Goal: Find specific page/section: Find specific page/section

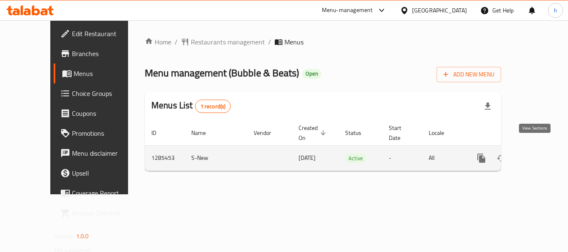
click at [536, 154] on icon "enhanced table" at bounding box center [541, 158] width 10 height 10
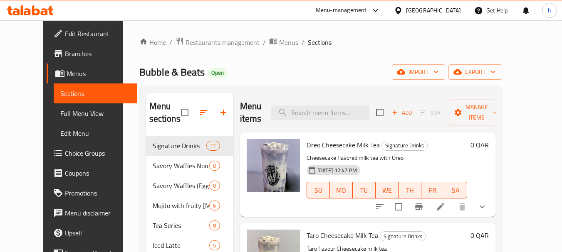
click at [65, 53] on span "Branches" at bounding box center [98, 54] width 66 height 10
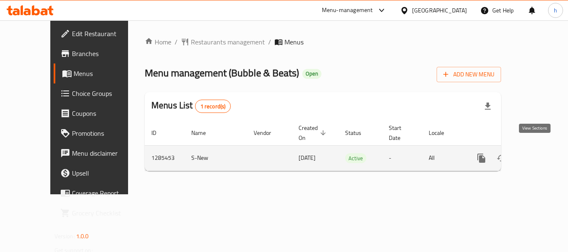
click at [536, 153] on icon "enhanced table" at bounding box center [541, 158] width 10 height 10
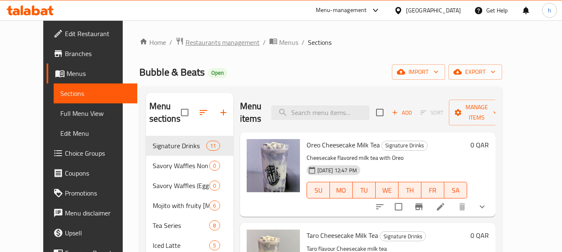
click at [193, 42] on span "Restaurants management" at bounding box center [222, 42] width 74 height 10
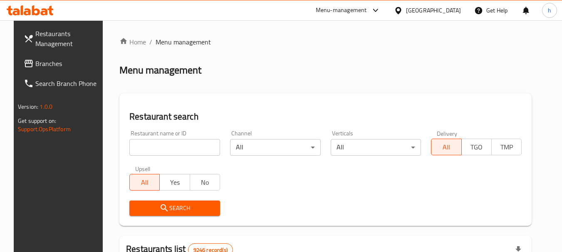
click at [160, 153] on input "search" at bounding box center [174, 147] width 91 height 17
type input "1285453"
click at [178, 208] on span "Search" at bounding box center [174, 208] width 77 height 10
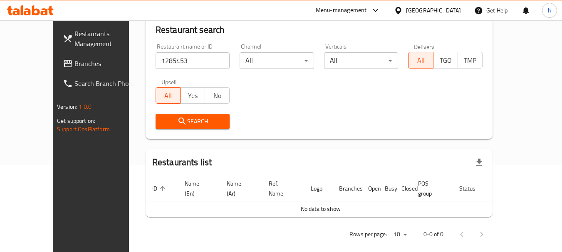
scroll to position [87, 0]
drag, startPoint x: 316, startPoint y: 199, endPoint x: 340, endPoint y: 204, distance: 23.8
click at [340, 204] on td "No data to show" at bounding box center [320, 209] width 350 height 16
click at [232, 115] on div "Search" at bounding box center [318, 120] width 337 height 25
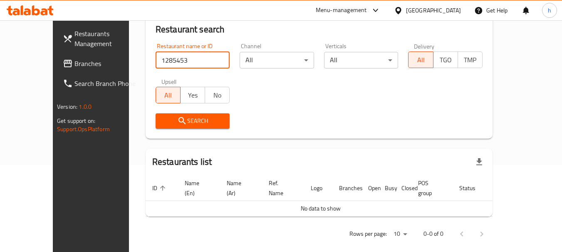
click at [205, 63] on input "1285453" at bounding box center [192, 60] width 74 height 17
click at [208, 56] on input "1285453" at bounding box center [192, 60] width 74 height 17
click at [207, 63] on input "1285453" at bounding box center [192, 60] width 74 height 17
click at [207, 60] on input "1285453" at bounding box center [192, 60] width 74 height 17
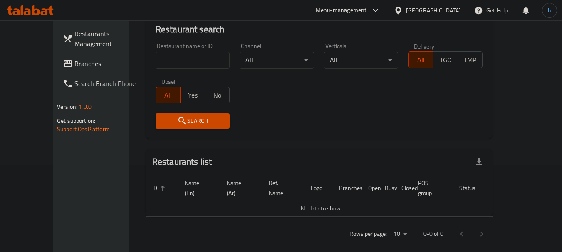
click at [455, 6] on div "Qatar" at bounding box center [433, 10] width 55 height 9
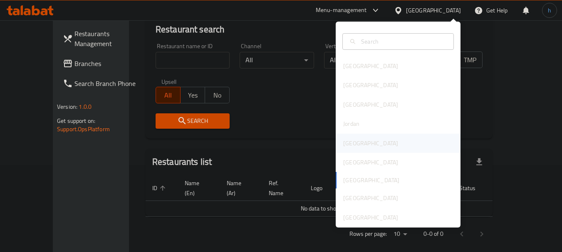
click at [378, 145] on div "Kuwait" at bounding box center [397, 143] width 125 height 19
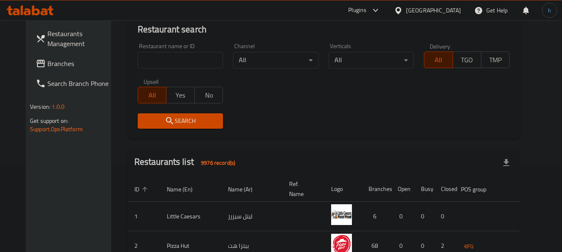
click at [165, 49] on div "Restaurant name or ID Restaurant name or ID" at bounding box center [181, 55] width 86 height 25
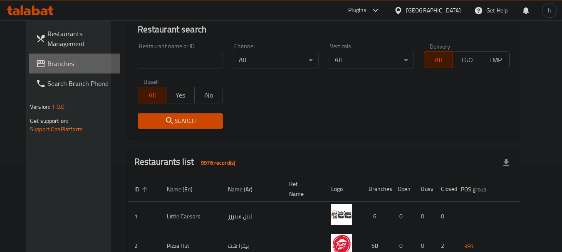
click at [54, 60] on span "Branches" at bounding box center [80, 64] width 66 height 10
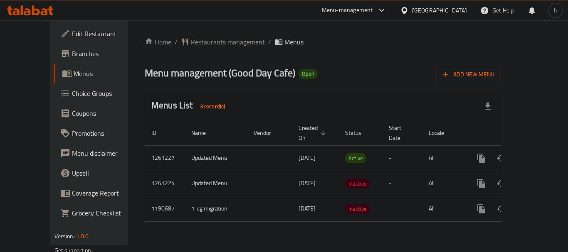
click at [72, 50] on span "Branches" at bounding box center [105, 54] width 67 height 10
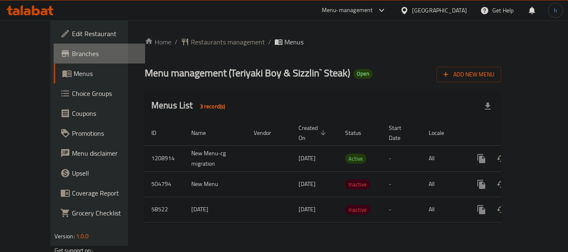
click at [72, 57] on span "Branches" at bounding box center [105, 54] width 67 height 10
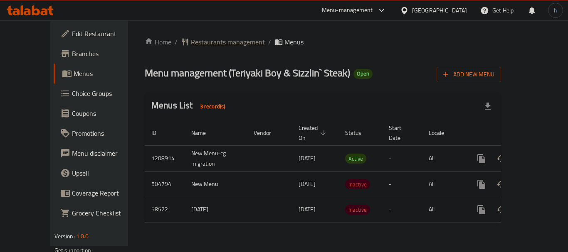
click at [191, 44] on span "Restaurants management" at bounding box center [228, 42] width 74 height 10
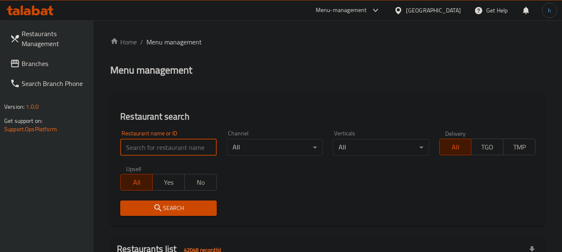
click at [181, 147] on input "search" at bounding box center [168, 147] width 96 height 17
paste input "17115"
type input "17115"
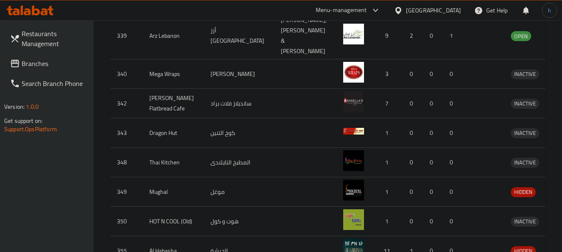
scroll to position [335, 0]
